Goal: Navigation & Orientation: Find specific page/section

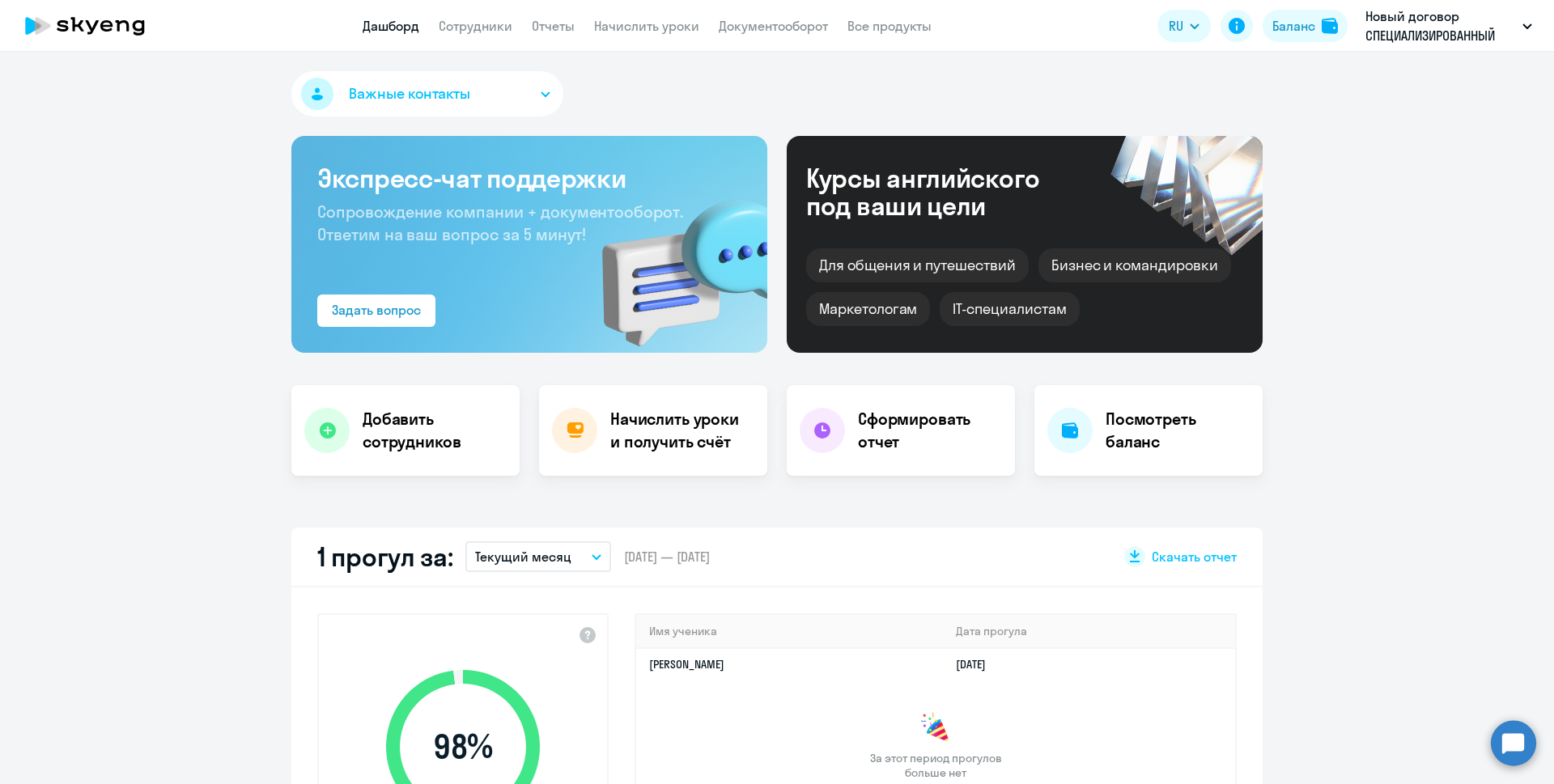
click at [465, 23] on link "Сотрудники" at bounding box center [476, 25] width 74 height 16
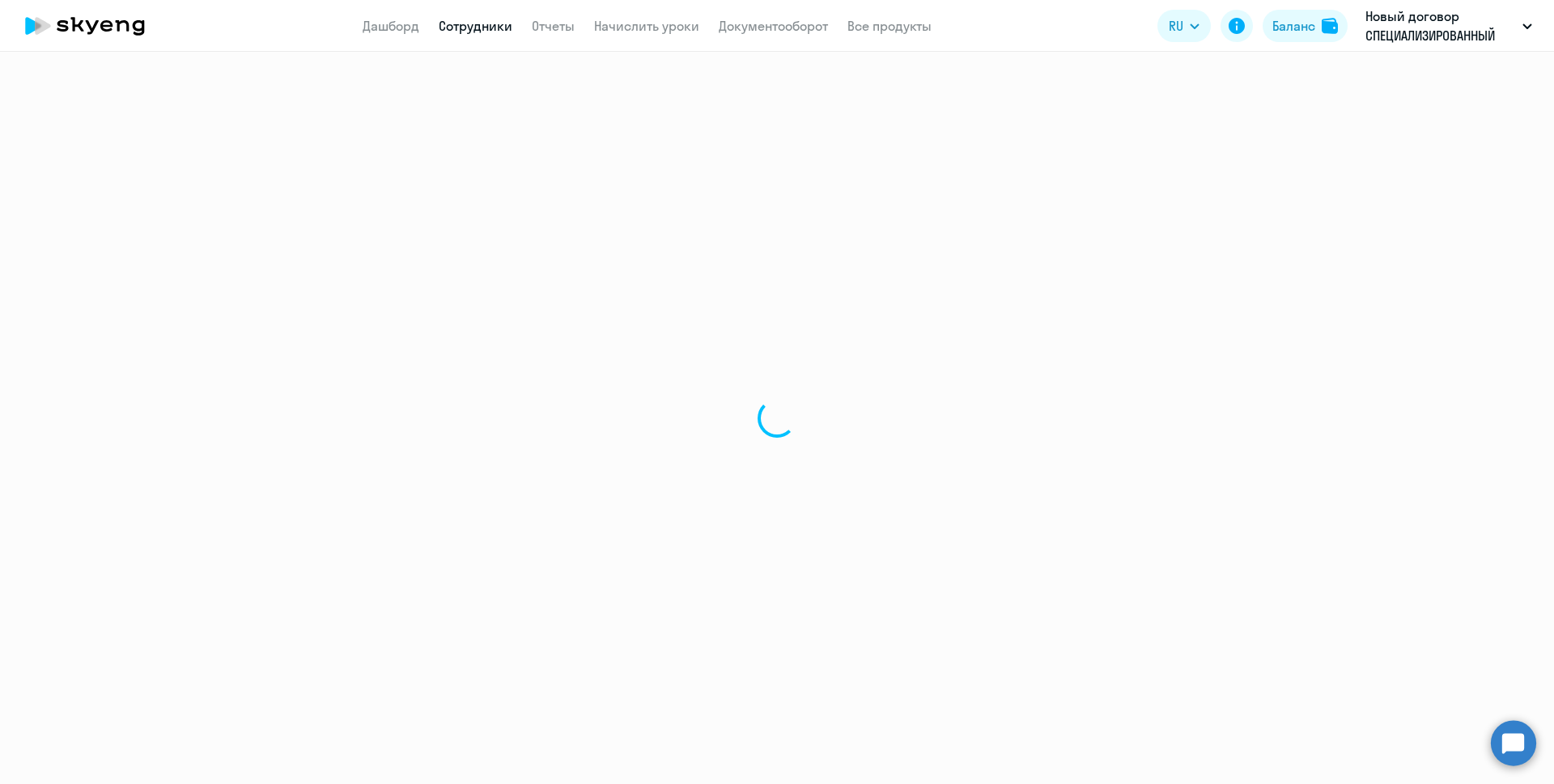
select select "30"
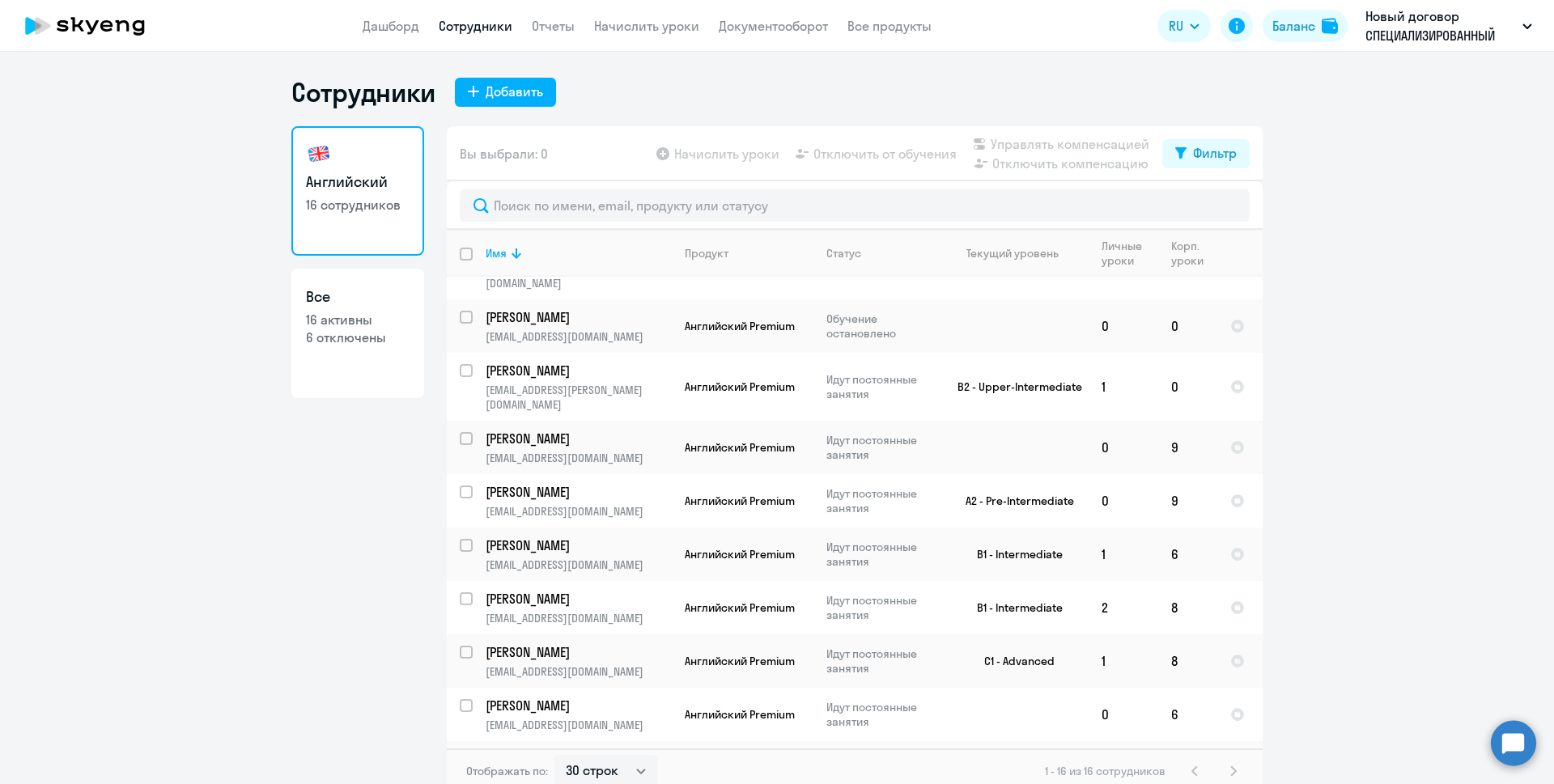
scroll to position [382, 0]
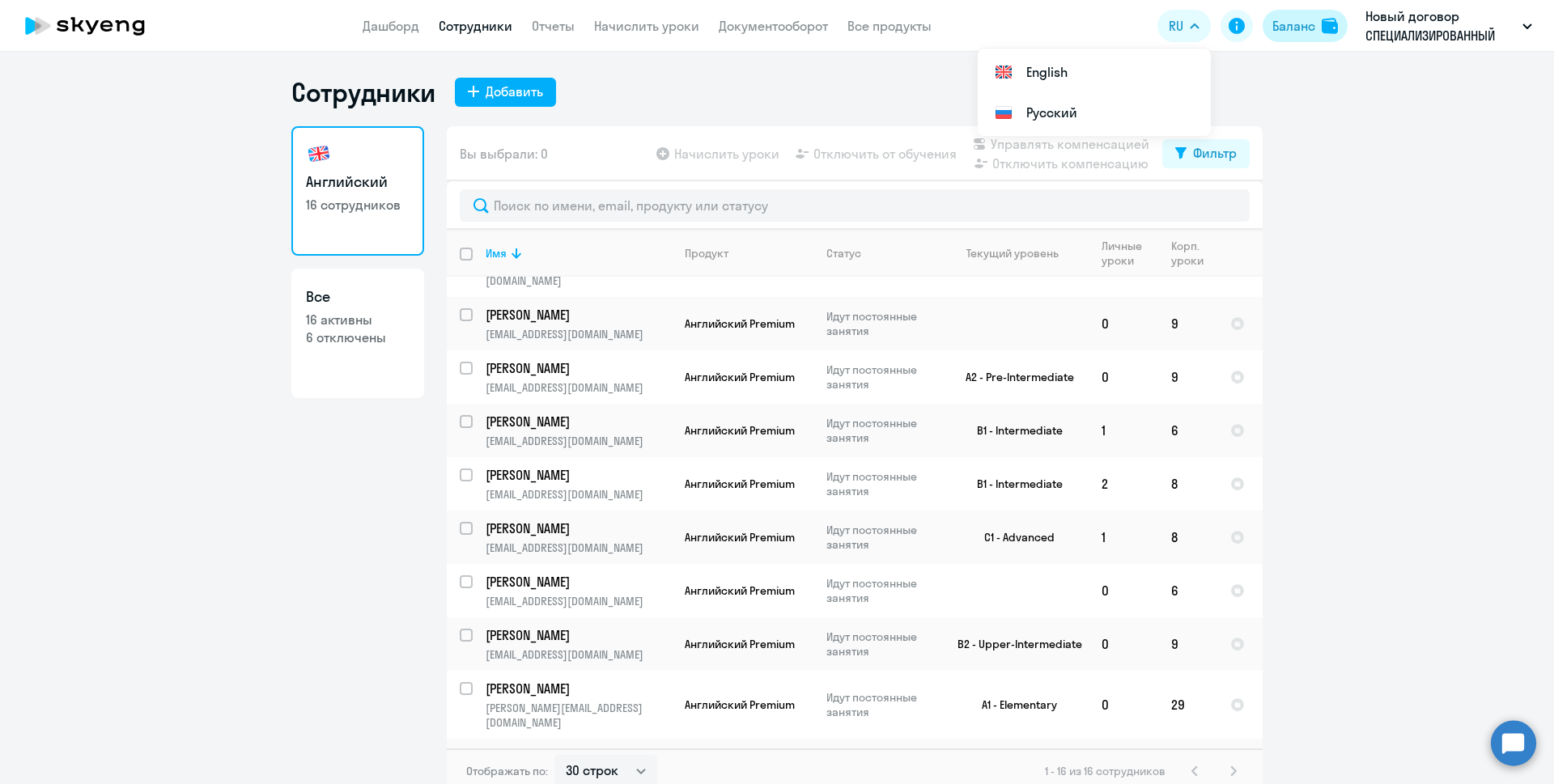
click at [1289, 22] on div "Баланс" at bounding box center [1294, 26] width 43 height 19
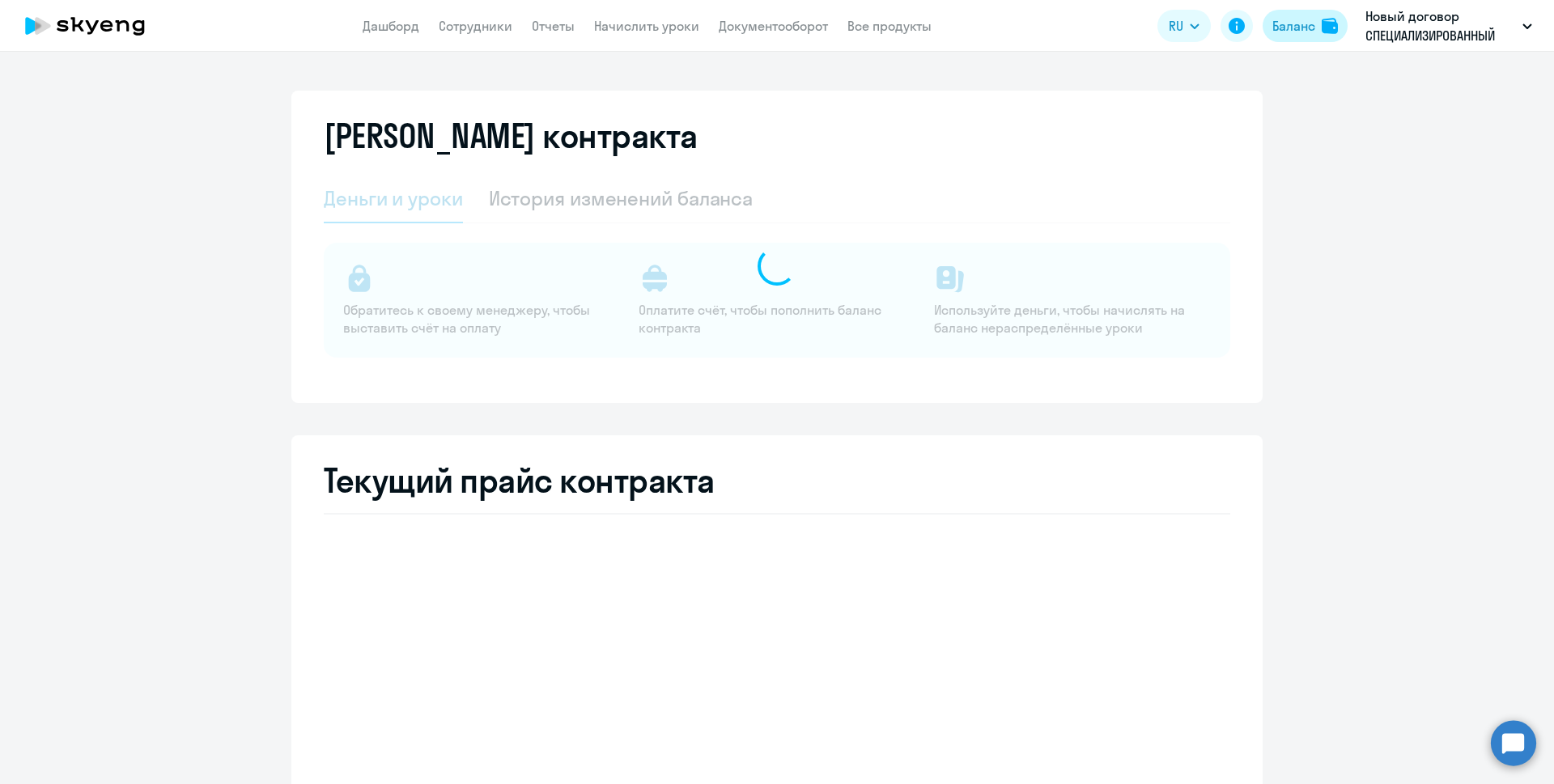
select select "english_adult_not_native_speaker"
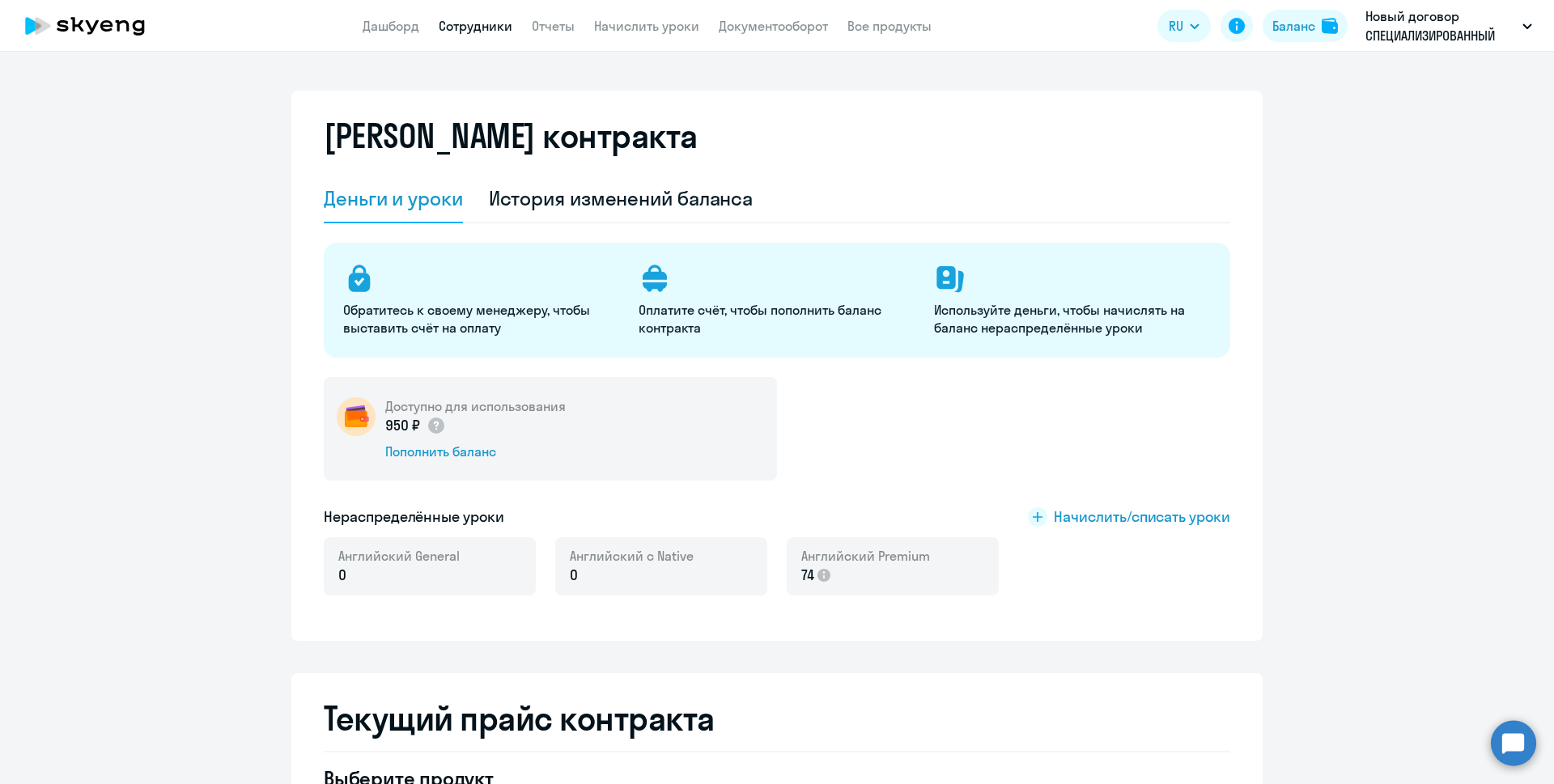
click at [479, 23] on link "Сотрудники" at bounding box center [476, 25] width 74 height 16
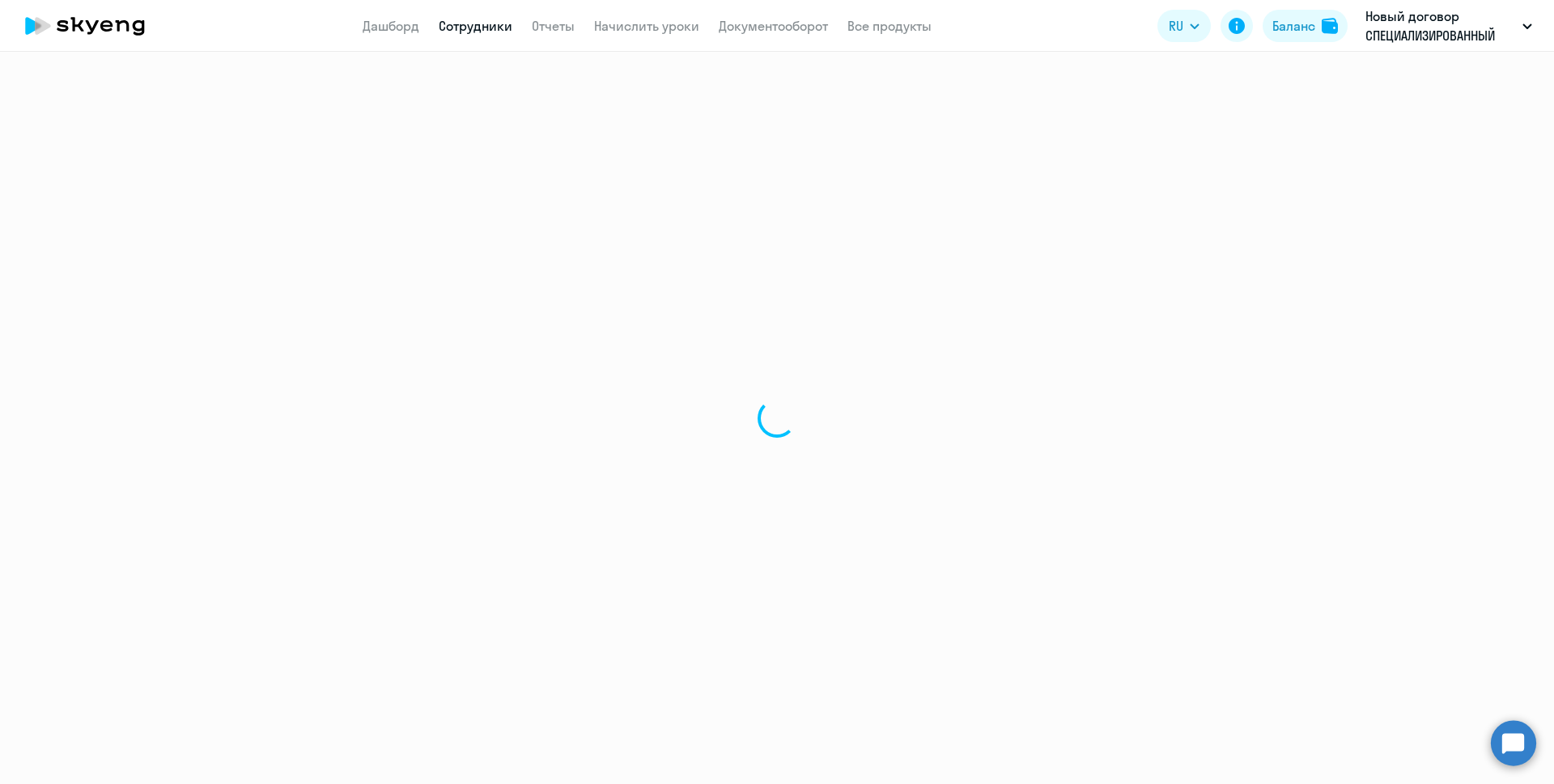
select select "30"
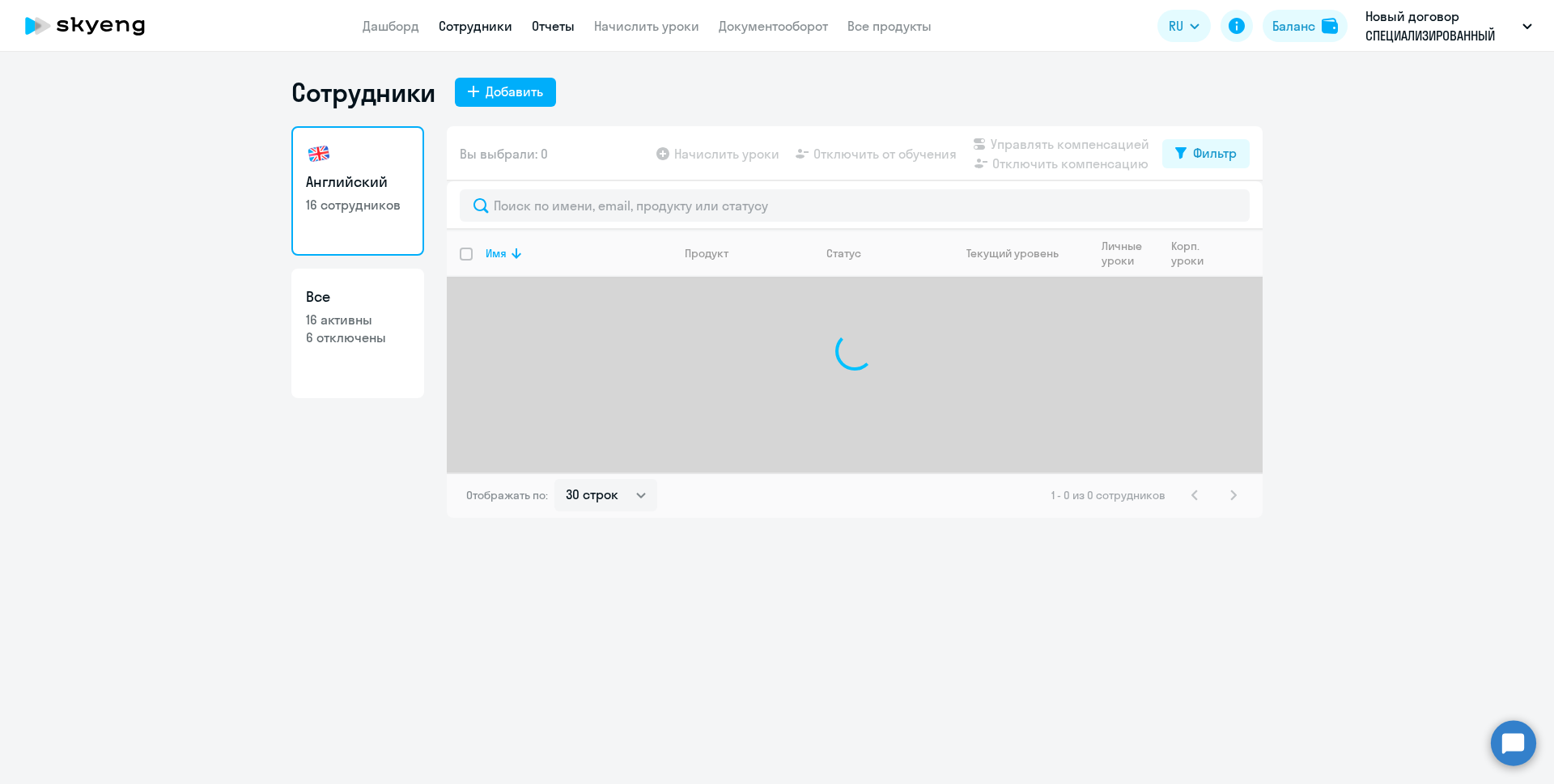
click at [553, 26] on link "Отчеты" at bounding box center [553, 25] width 43 height 16
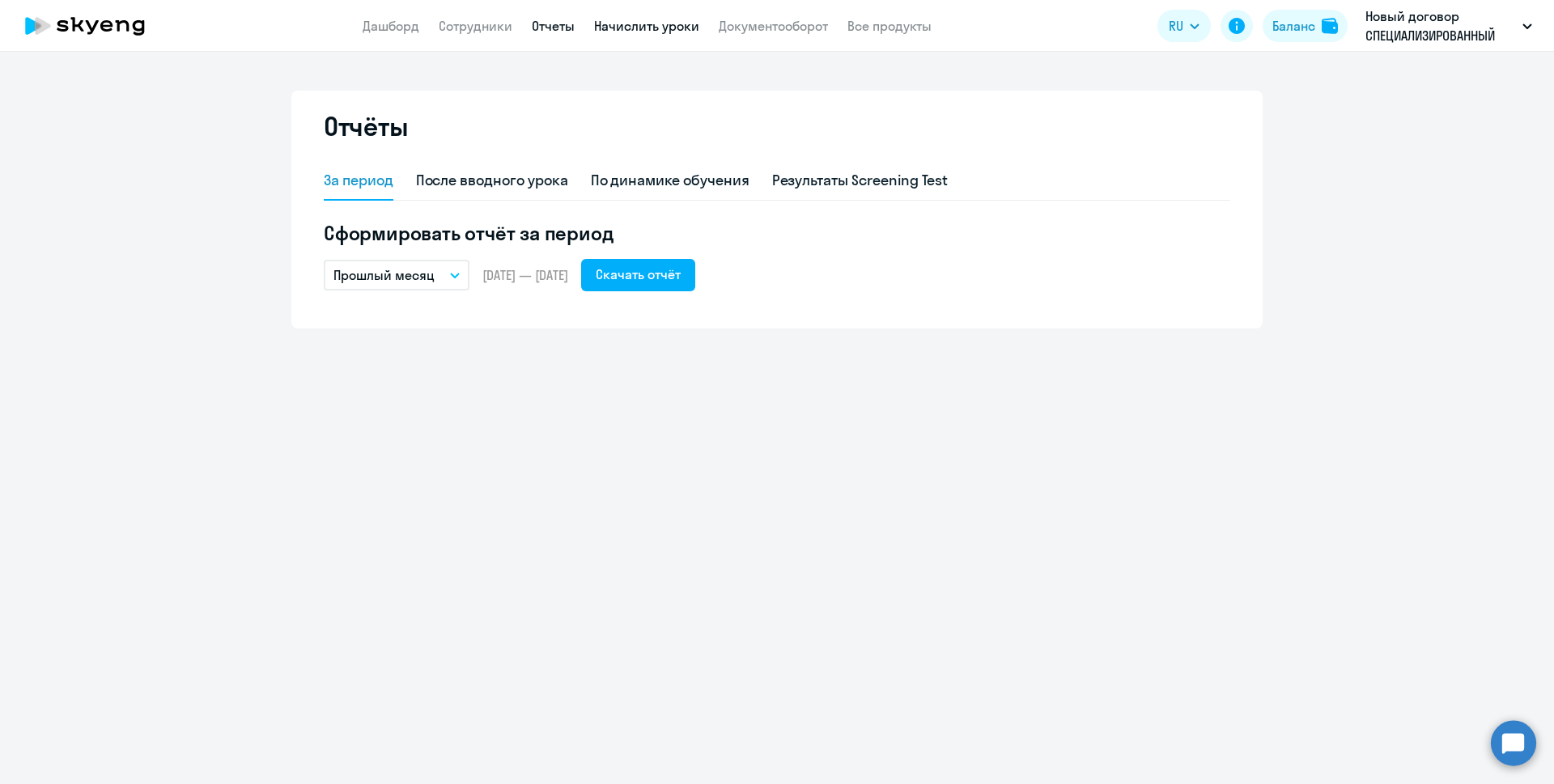
click at [640, 25] on link "Начислить уроки" at bounding box center [646, 25] width 105 height 16
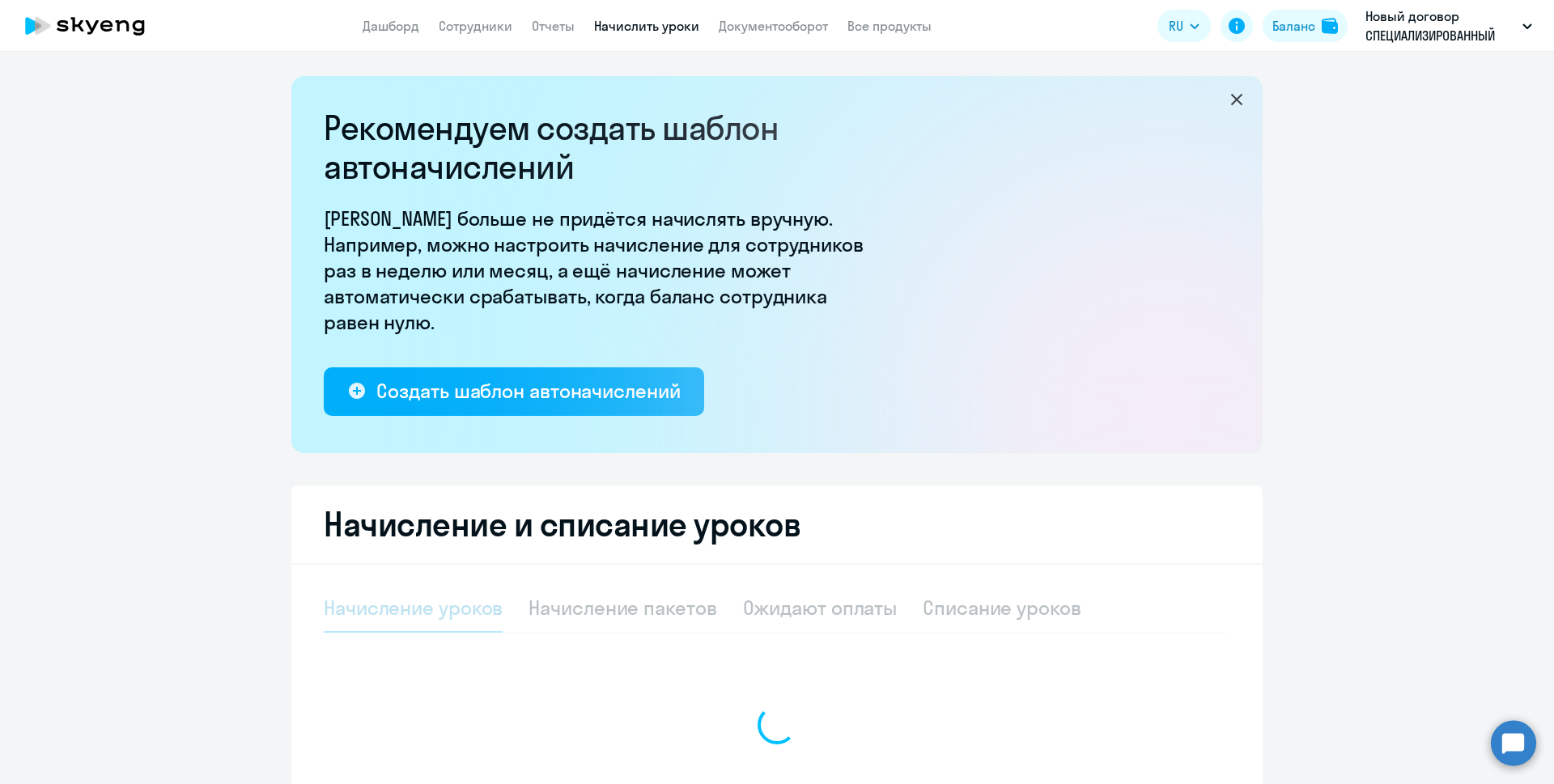
select select "10"
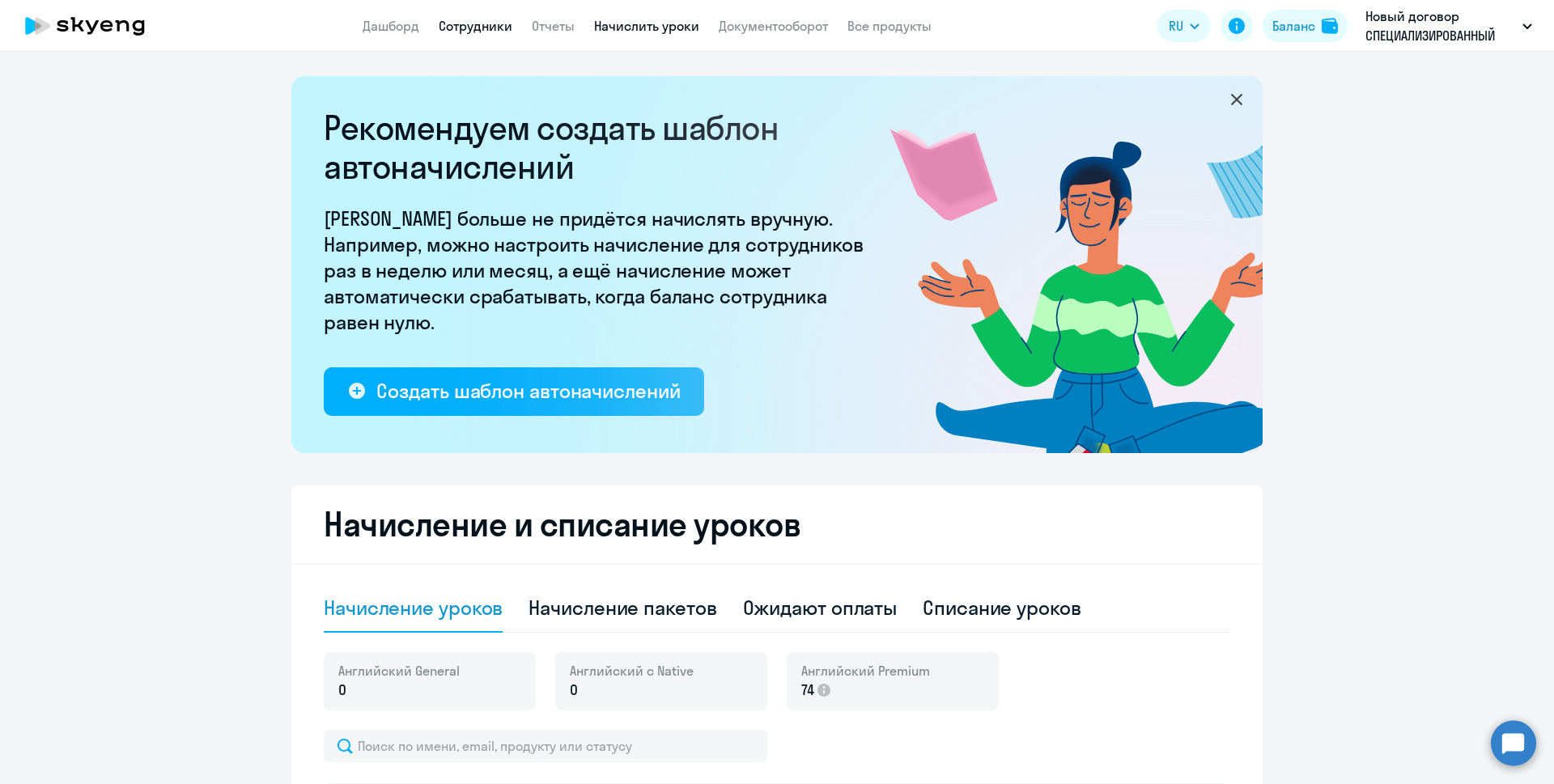
click at [474, 24] on link "Сотрудники" at bounding box center [476, 25] width 74 height 16
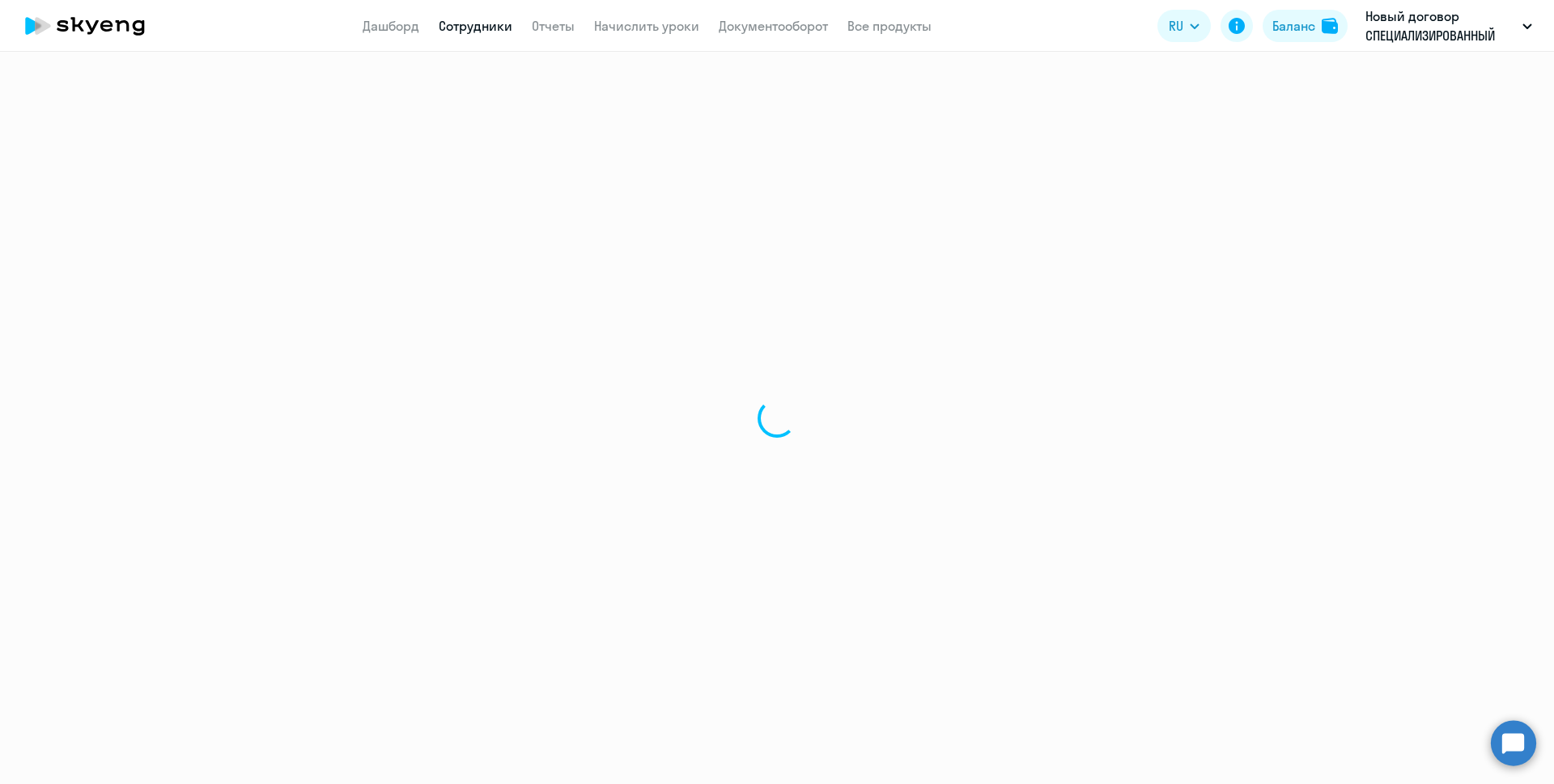
select select "30"
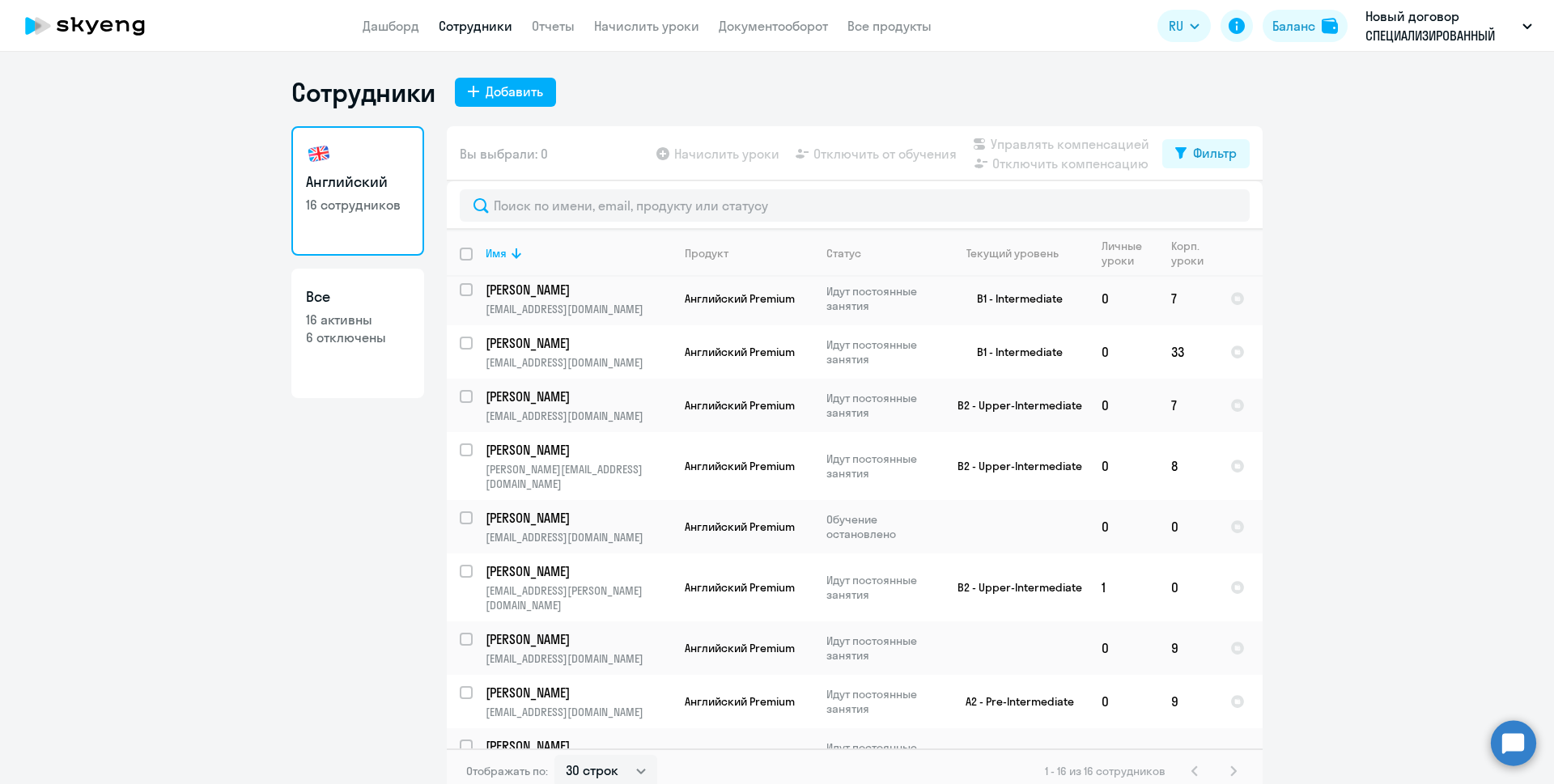
scroll to position [382, 0]
